Goal: Navigation & Orientation: Find specific page/section

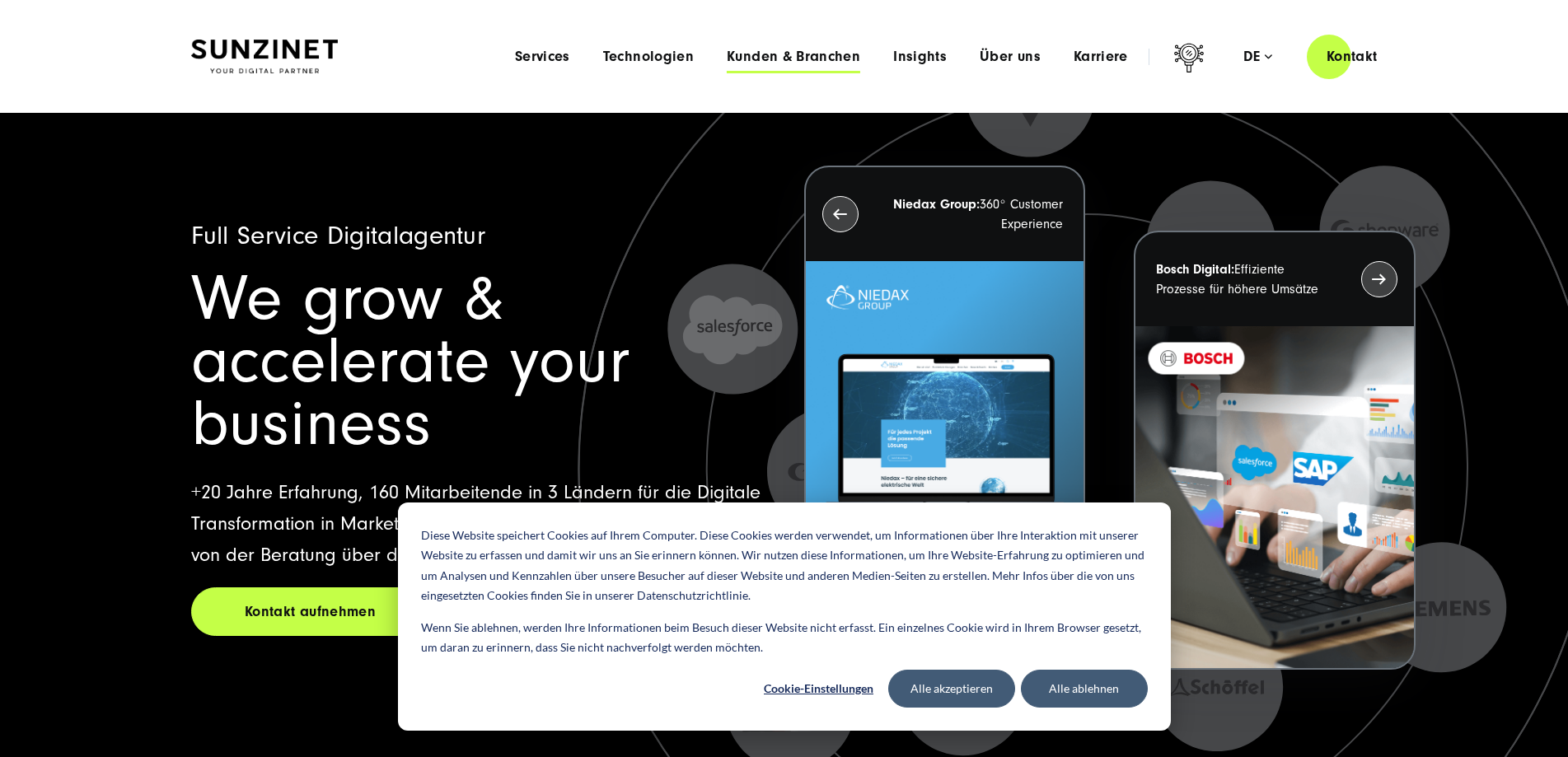
click at [776, 56] on span "Kunden & Branchen" at bounding box center [793, 57] width 134 height 17
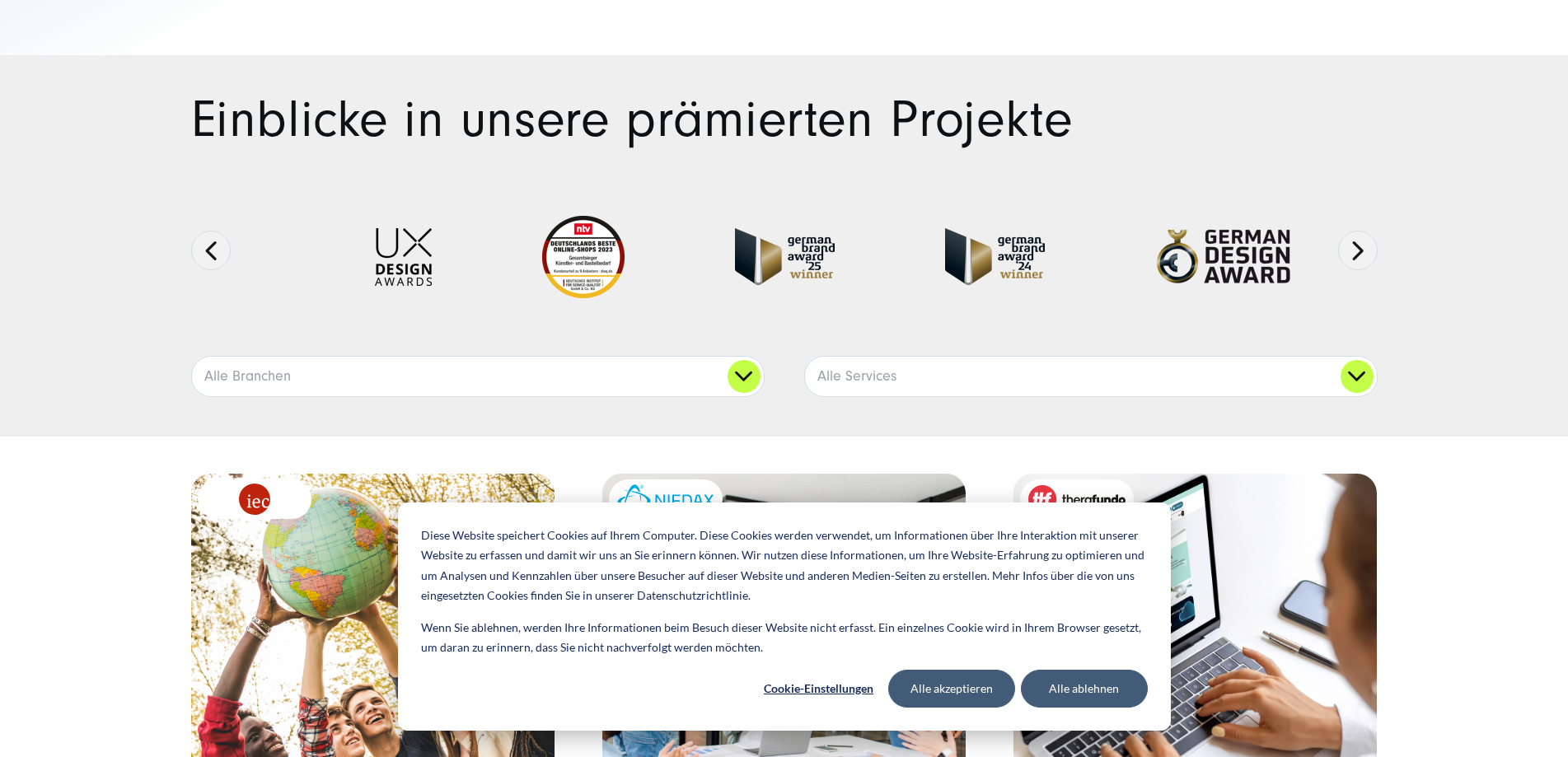
scroll to position [243, 0]
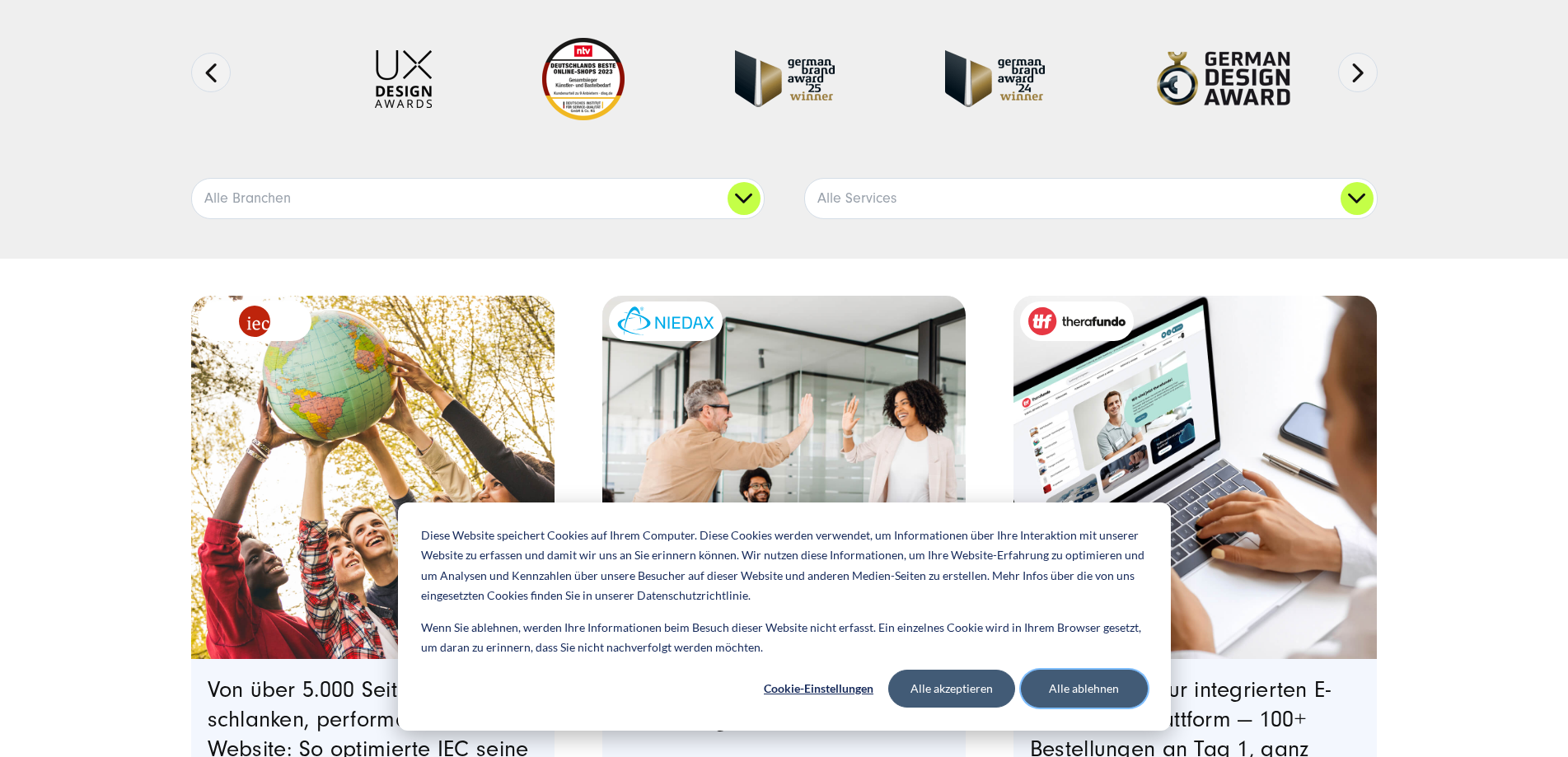
click at [1097, 688] on button "Alle ablehnen" at bounding box center [1084, 688] width 127 height 38
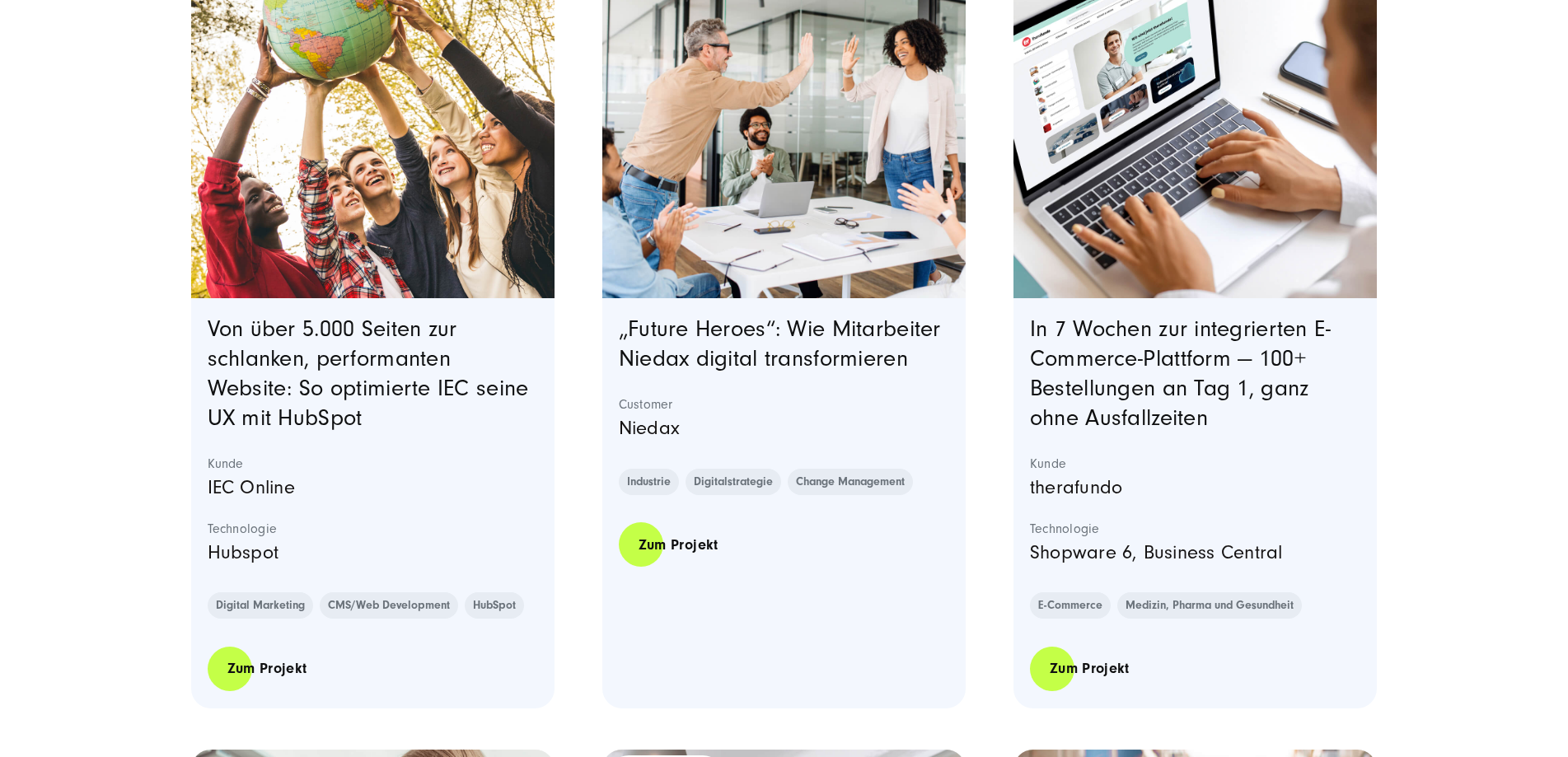
scroll to position [677, 0]
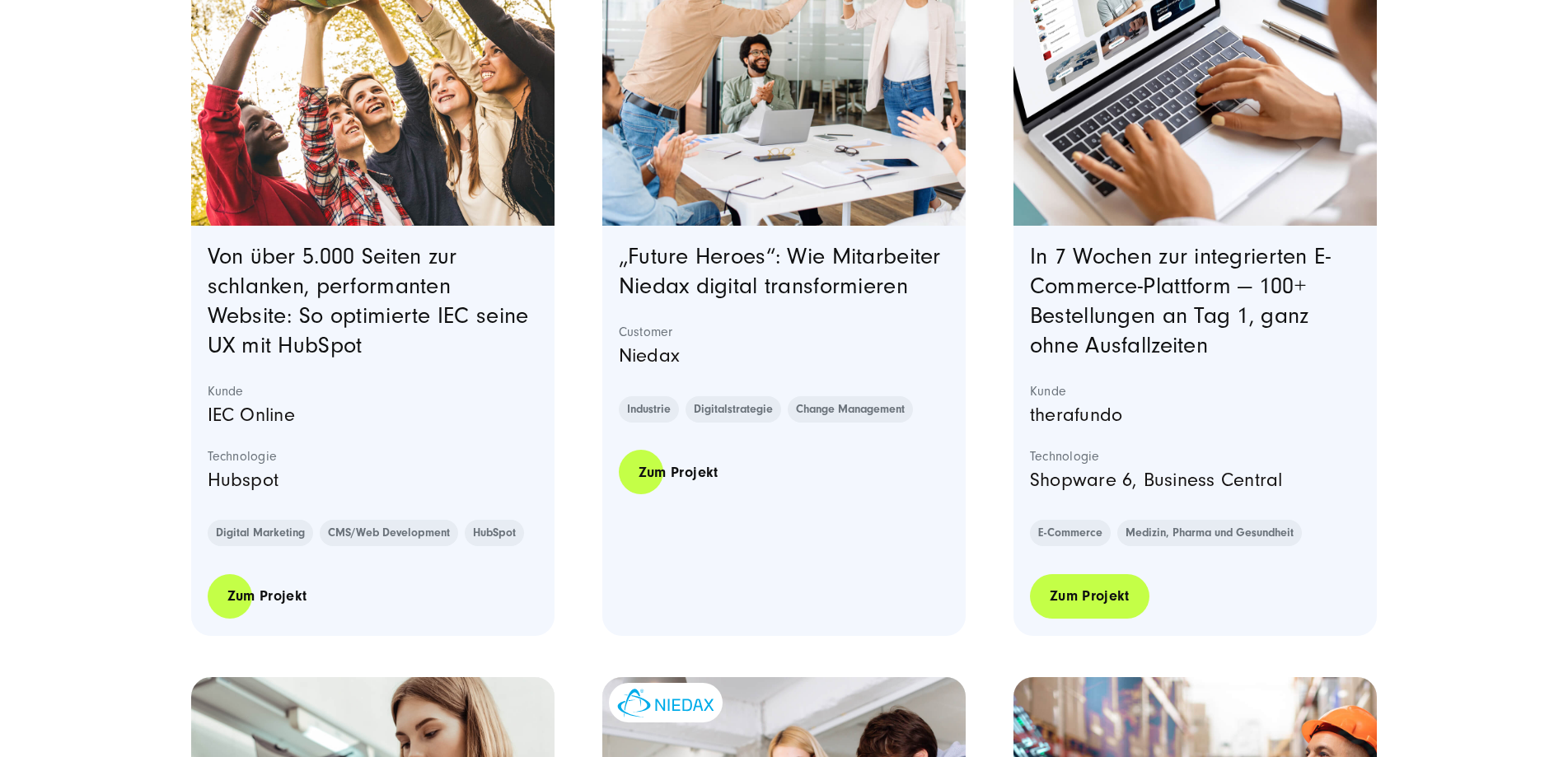
click at [1102, 606] on link "Zum Projekt" at bounding box center [1090, 596] width 120 height 47
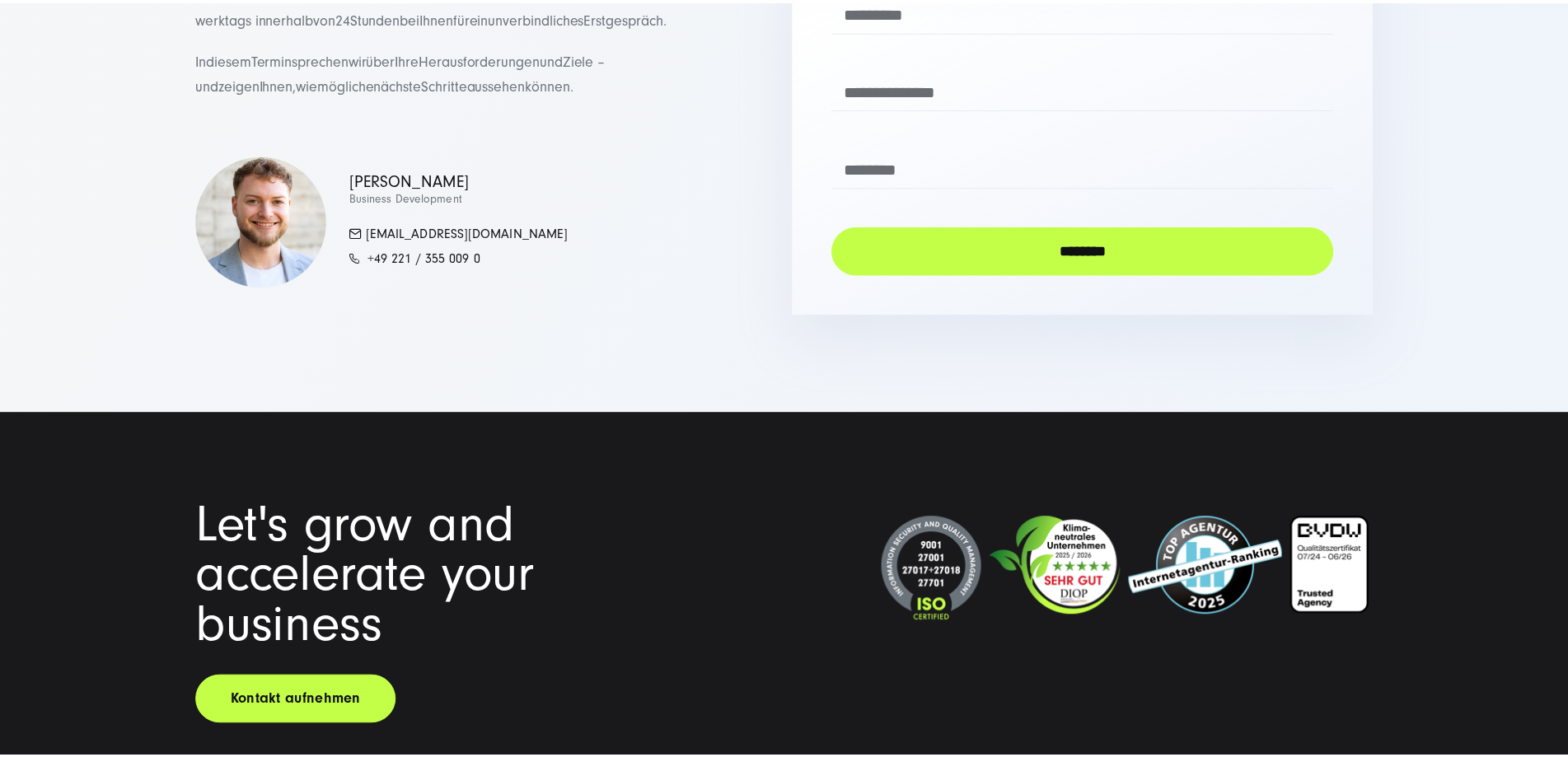
scroll to position [8258, 0]
